Goal: Communication & Community: Answer question/provide support

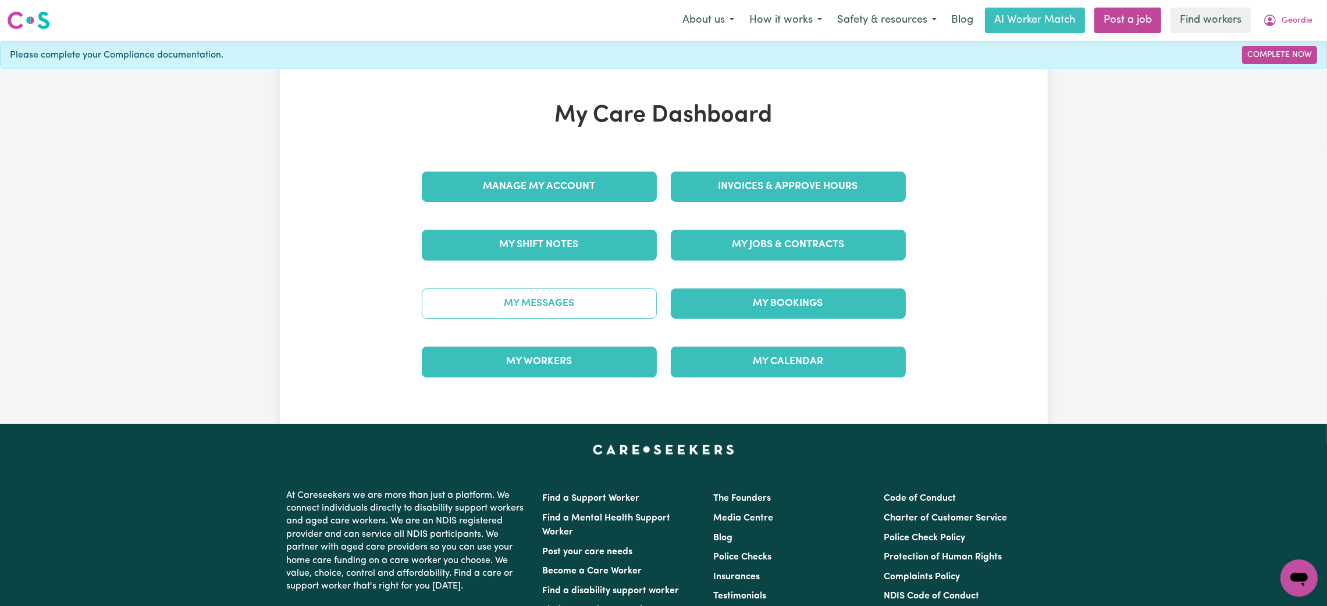
click at [560, 303] on link "My Messages" at bounding box center [539, 304] width 235 height 30
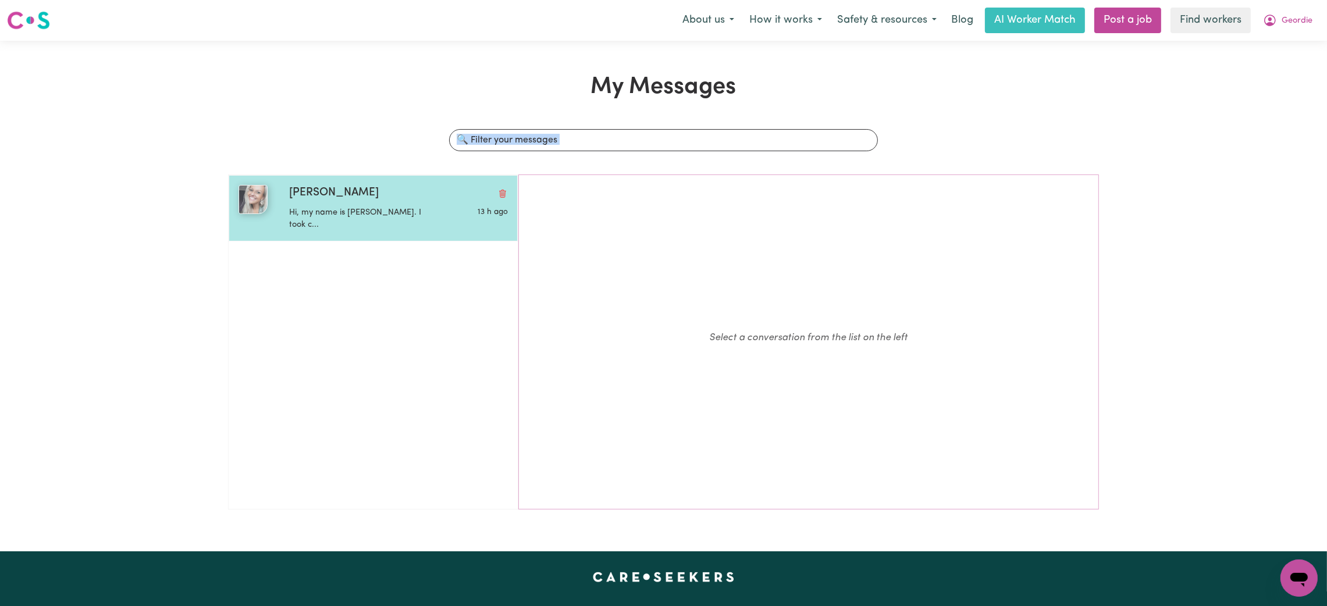
drag, startPoint x: 406, startPoint y: 170, endPoint x: 407, endPoint y: 205, distance: 34.4
click at [407, 205] on div "Search conversations Julia B Hi, my name is Julia. I took c... 13 h ago Select …" at bounding box center [663, 324] width 871 height 390
click at [407, 205] on div "Hi, my name is [PERSON_NAME]. I took c..." at bounding box center [362, 217] width 146 height 30
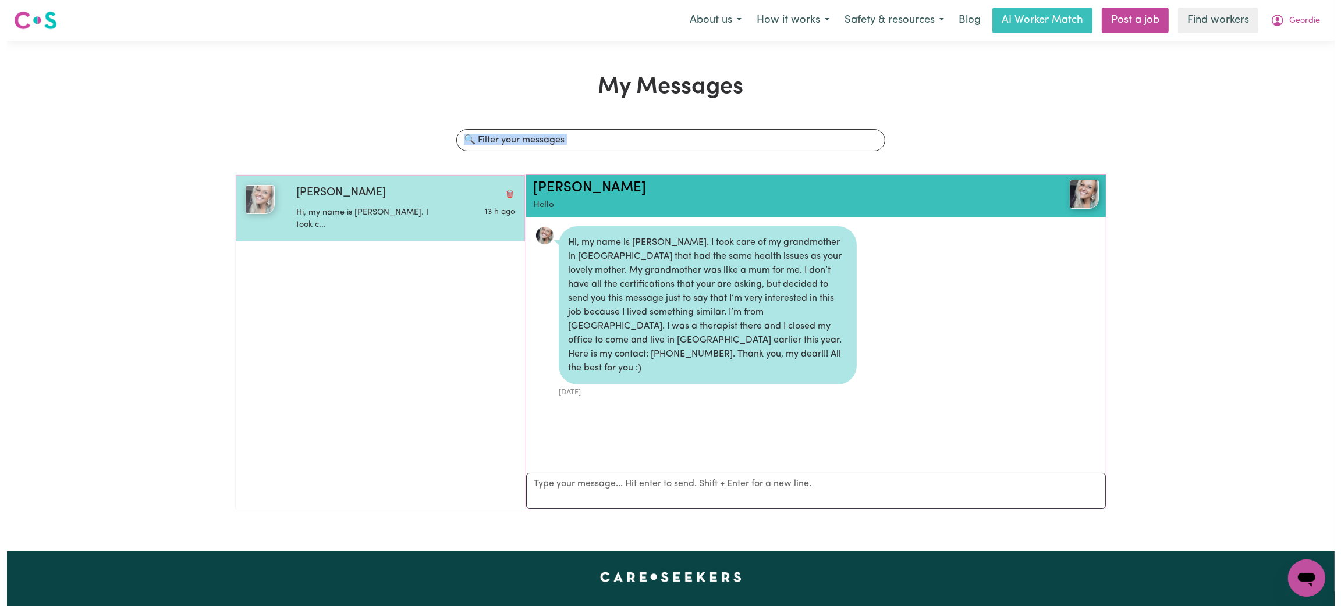
scroll to position [6, 0]
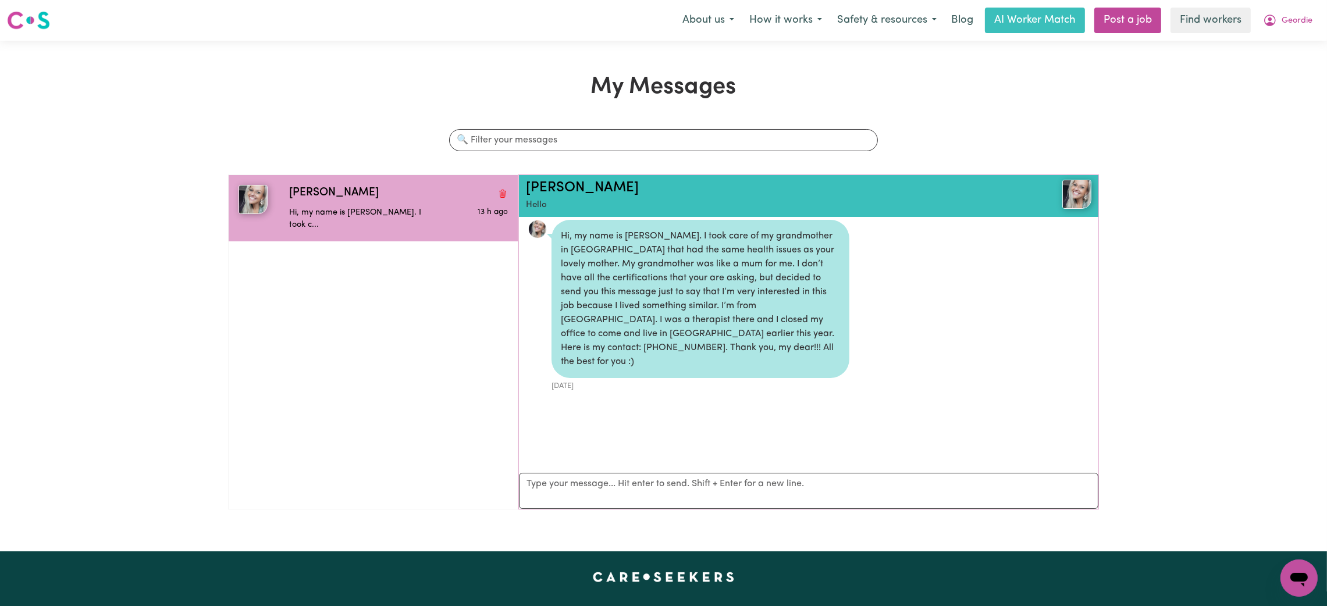
click at [619, 377] on li "Hi, my name is Julia. I took care of my grandmother in Brazil that had the same…" at bounding box center [809, 306] width 580 height 190
click at [537, 188] on link "[PERSON_NAME]" at bounding box center [582, 188] width 113 height 14
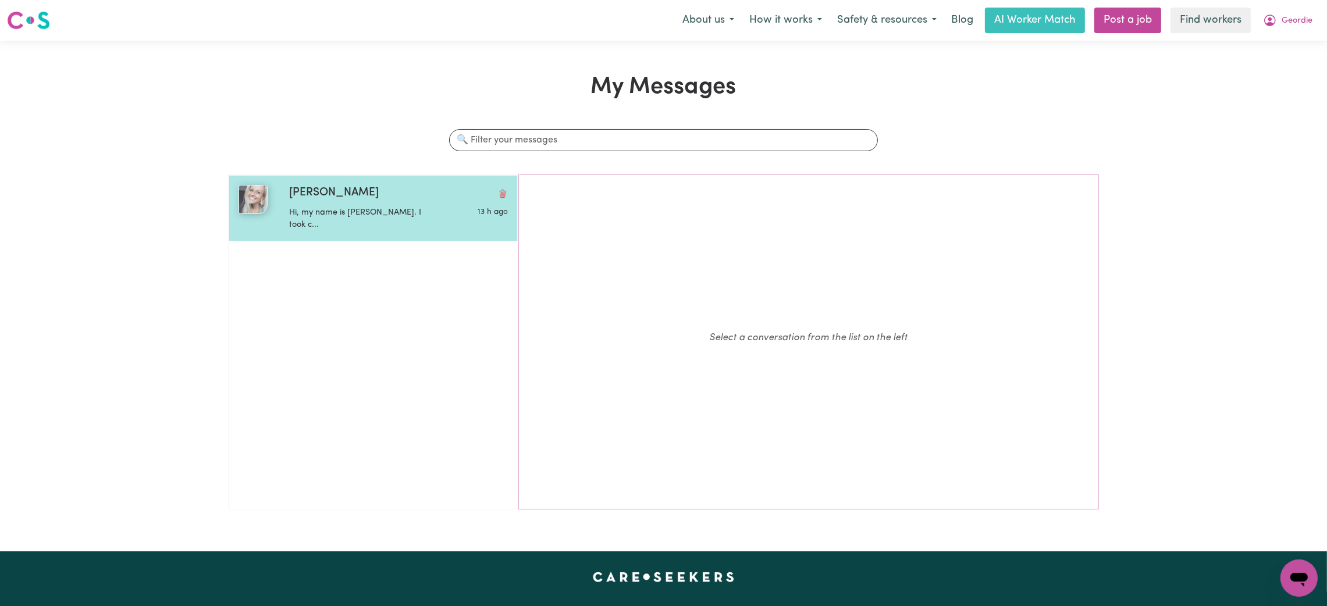
click at [368, 197] on div "[PERSON_NAME]" at bounding box center [398, 193] width 219 height 17
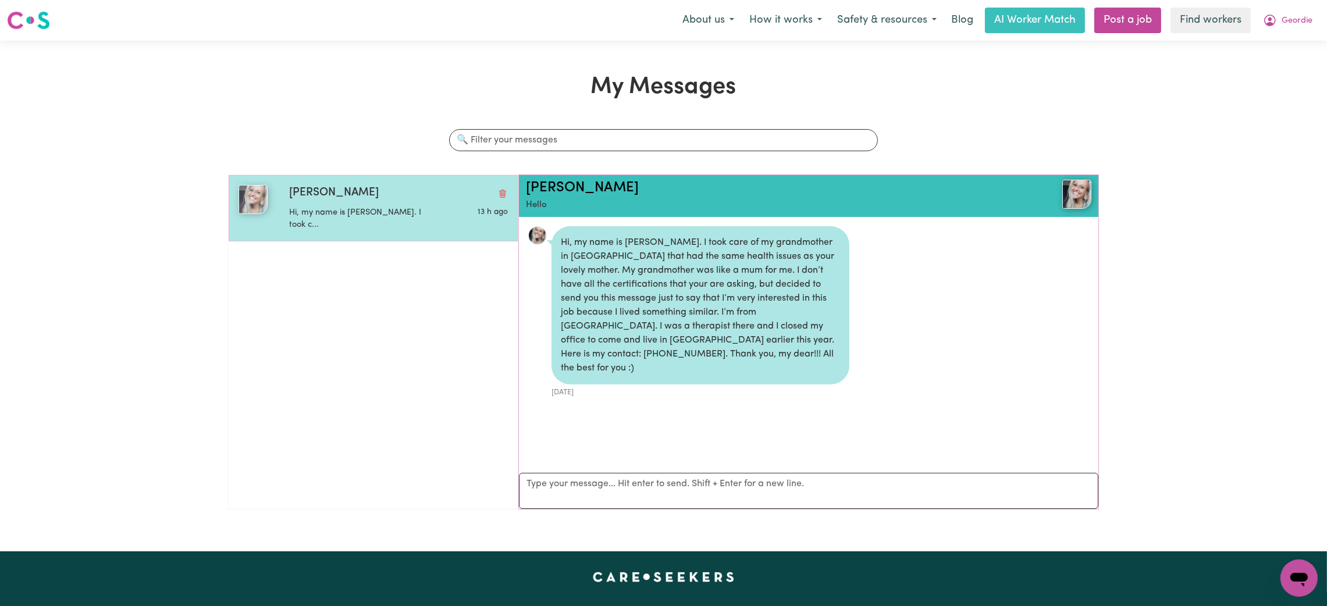
scroll to position [6, 0]
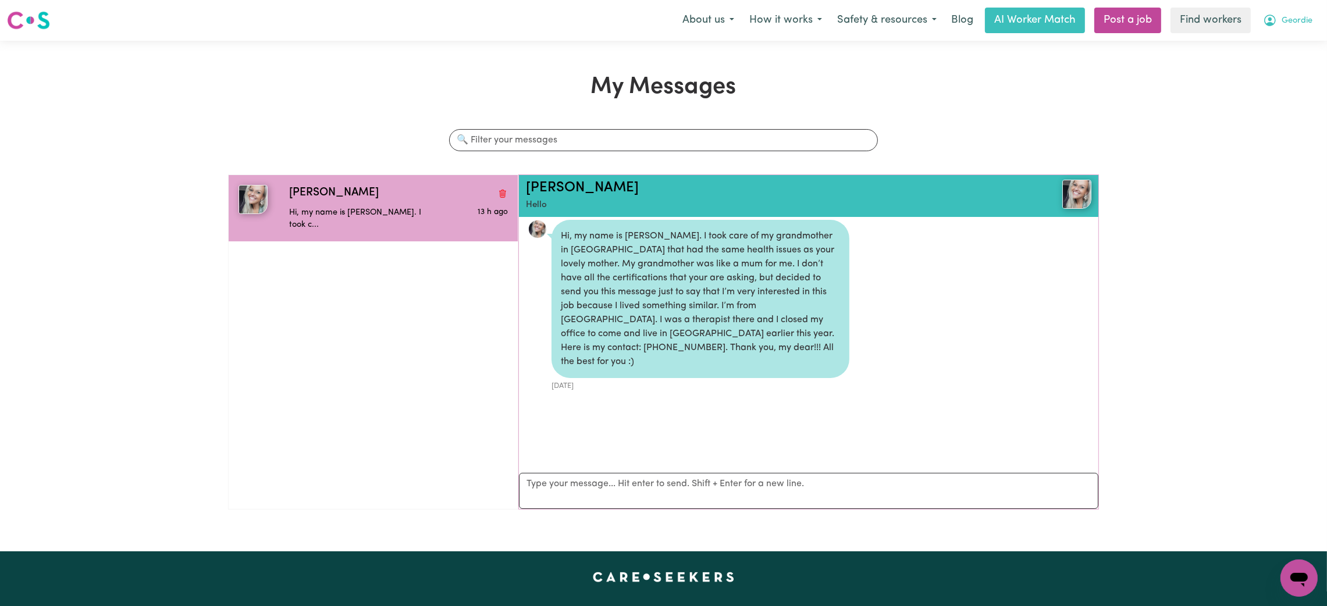
click at [1286, 31] on button "Geordie" at bounding box center [1288, 20] width 65 height 24
click at [1277, 45] on link "My Dashboard" at bounding box center [1274, 45] width 92 height 22
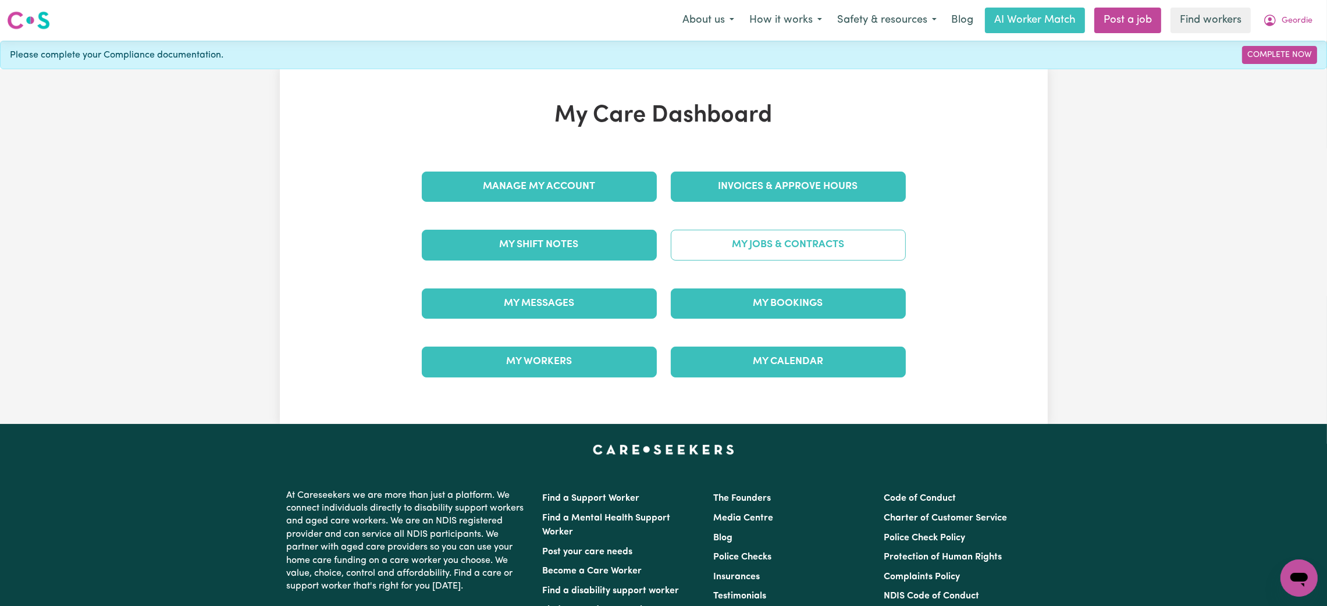
click at [780, 243] on link "My Jobs & Contracts" at bounding box center [788, 245] width 235 height 30
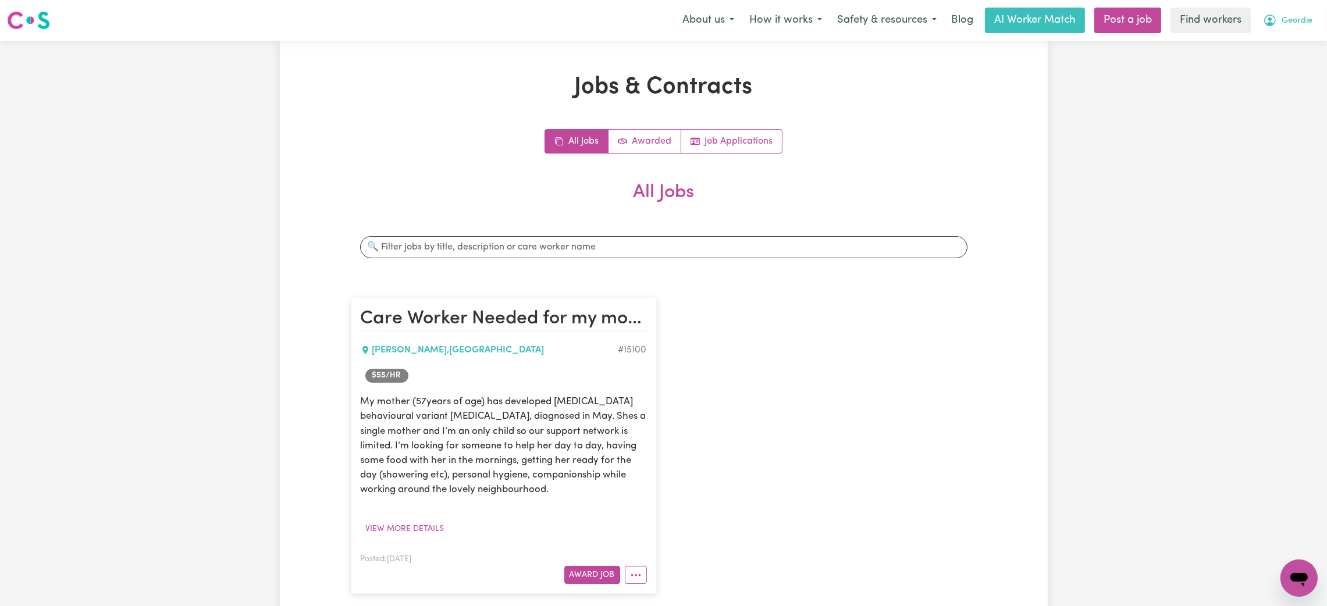
click at [1291, 20] on span "Geordie" at bounding box center [1297, 21] width 31 height 13
